Goal: Information Seeking & Learning: Learn about a topic

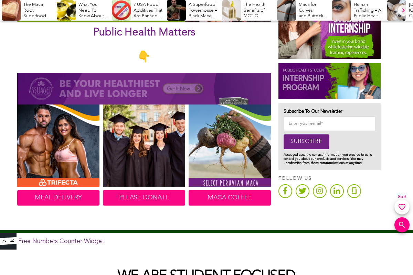
scroll to position [310, 0]
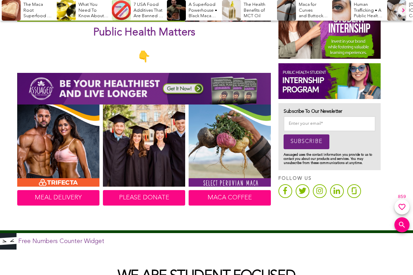
scroll to position [310, 0]
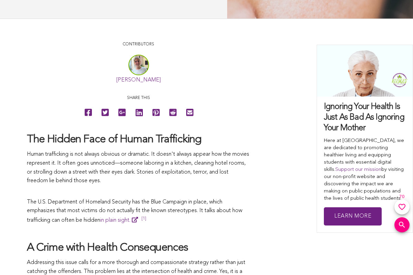
scroll to position [310, 0]
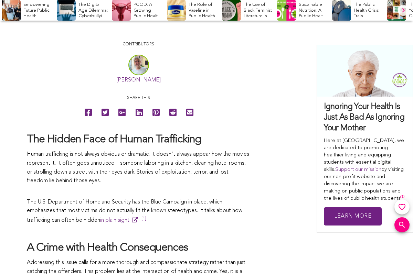
scroll to position [310, 0]
